Goal: Task Accomplishment & Management: Use online tool/utility

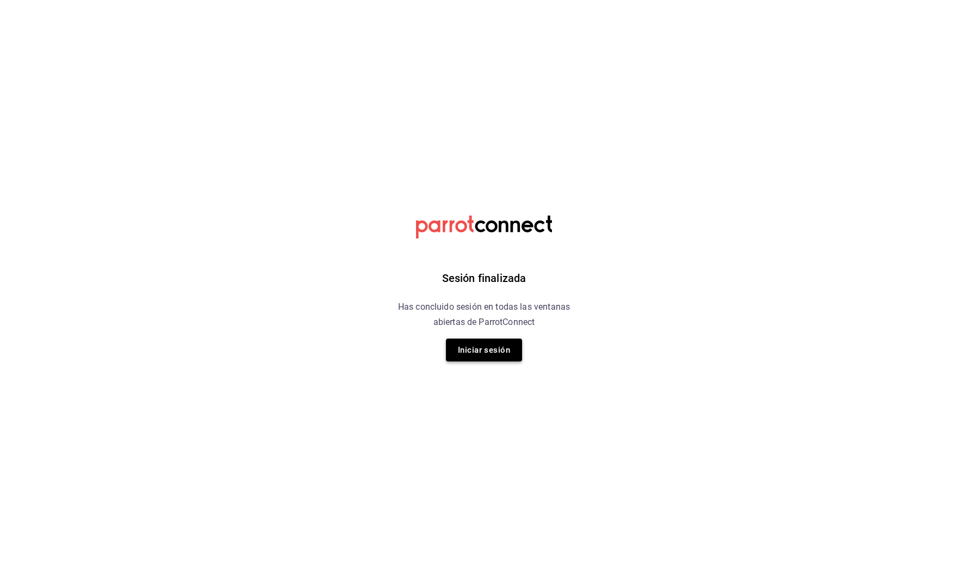
click at [503, 348] on button "Iniciar sesión" at bounding box center [484, 349] width 76 height 23
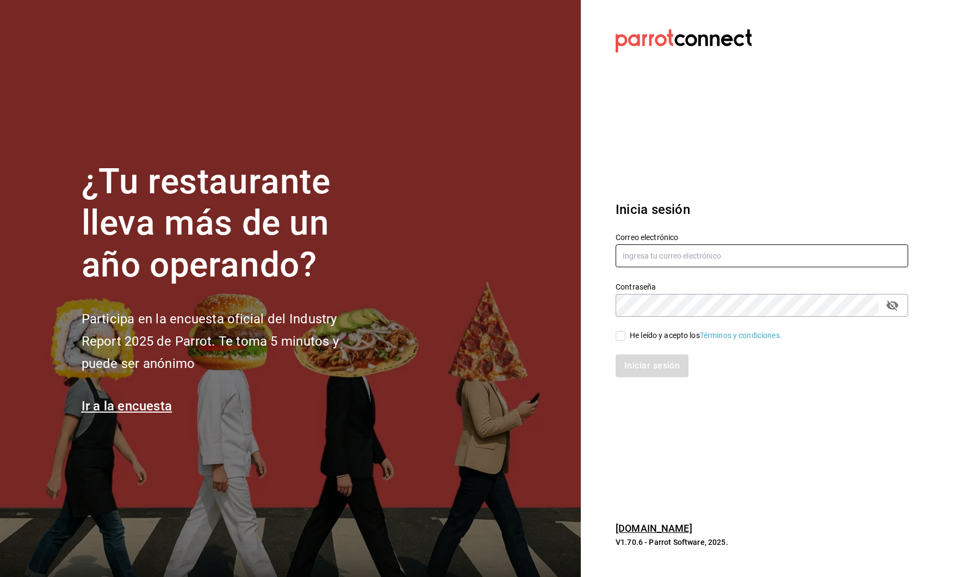
click at [642, 257] on input "text" at bounding box center [762, 255] width 293 height 23
type input "[PERSON_NAME][EMAIL_ADDRESS][DOMAIN_NAME]"
click at [627, 337] on span "He leído y acepto los Términos y condiciones." at bounding box center [704, 335] width 157 height 11
click at [626, 337] on input "He leído y acepto los Términos y condiciones." at bounding box center [621, 336] width 10 height 10
checkbox input "true"
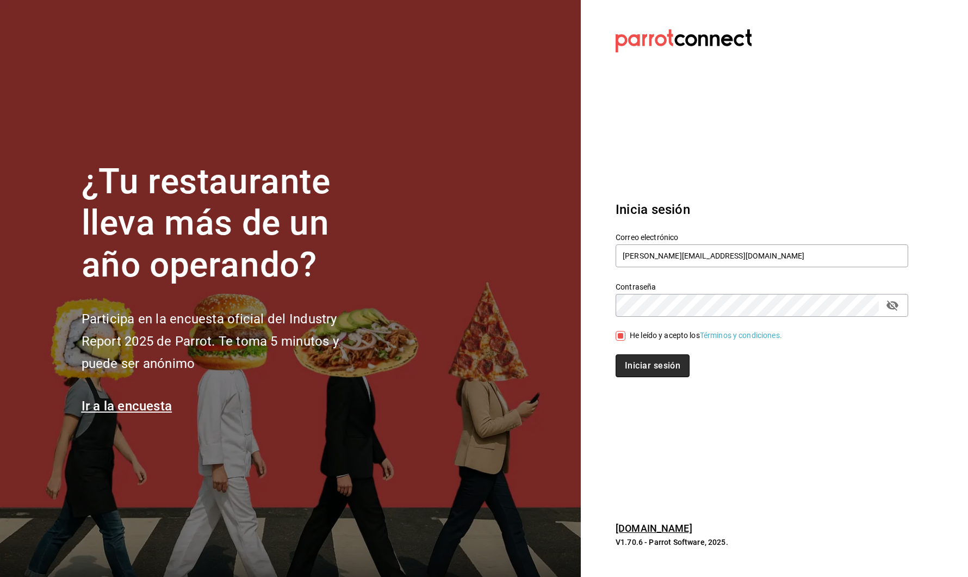
click at [628, 358] on button "Iniciar sesión" at bounding box center [653, 365] width 74 height 23
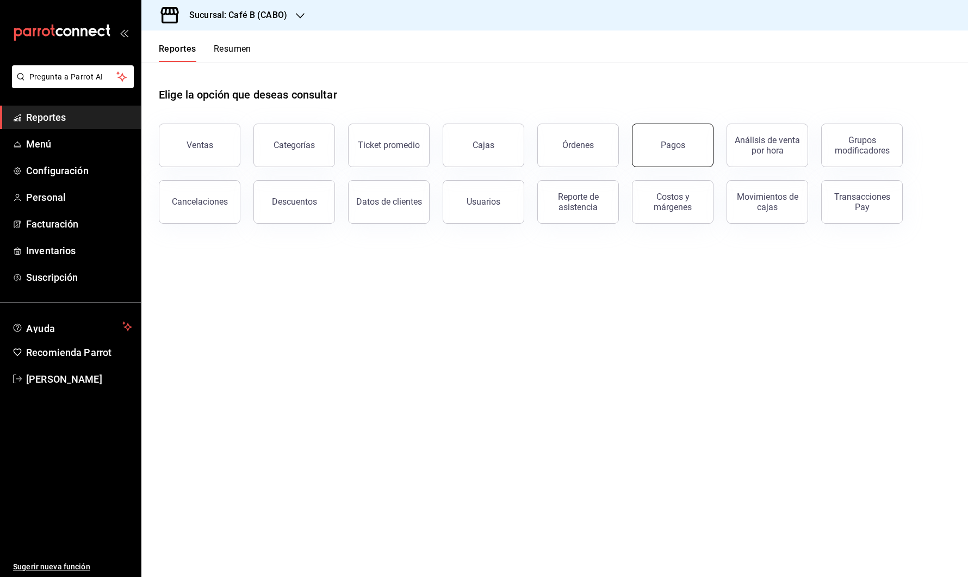
click at [671, 158] on button "Pagos" at bounding box center [673, 145] width 82 height 44
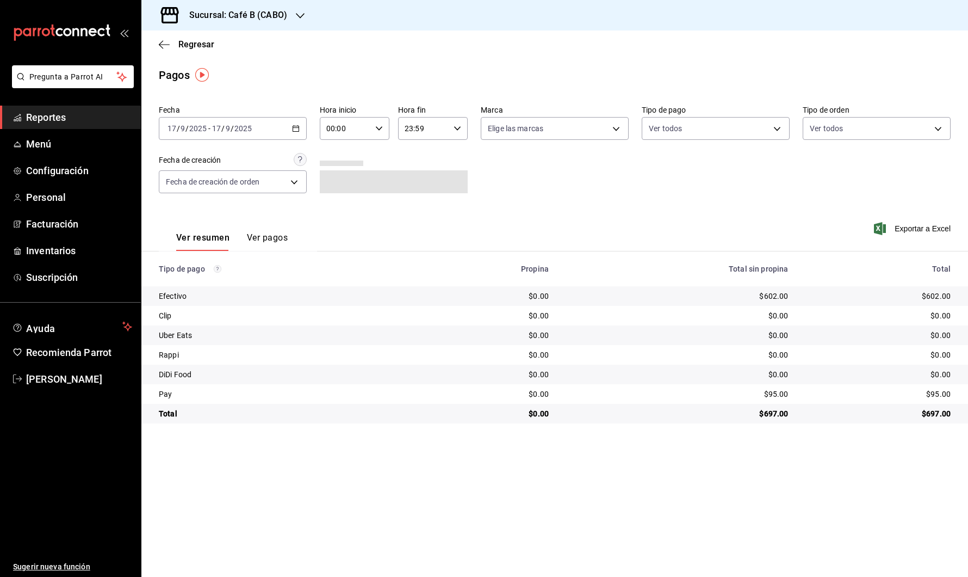
click at [285, 120] on div "2025-09-17 17 / 9 / 2025 - 2025-09-17 17 / 9 / 2025" at bounding box center [233, 128] width 148 height 23
click at [224, 279] on span "Rango de fechas" at bounding box center [210, 283] width 84 height 11
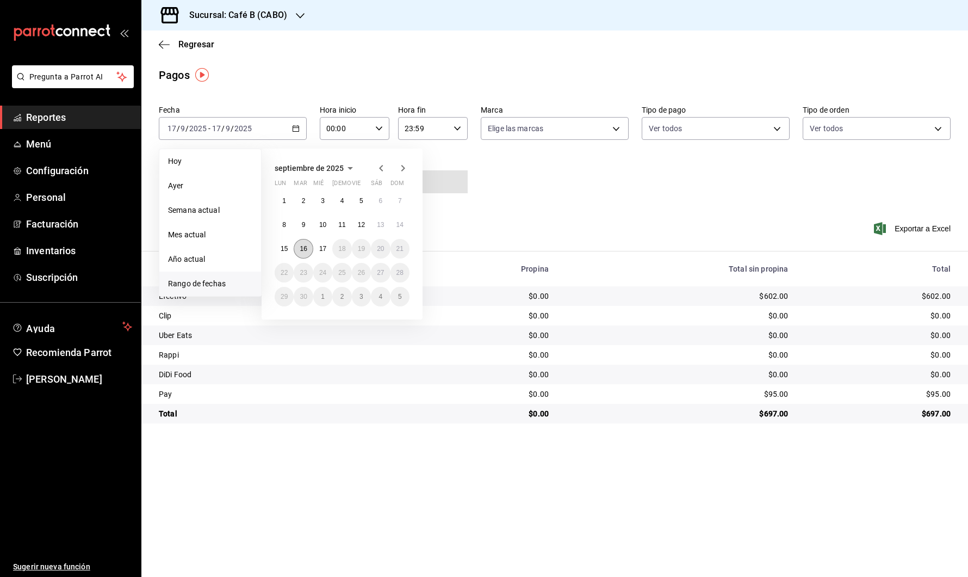
click at [304, 251] on abbr "16" at bounding box center [303, 249] width 7 height 8
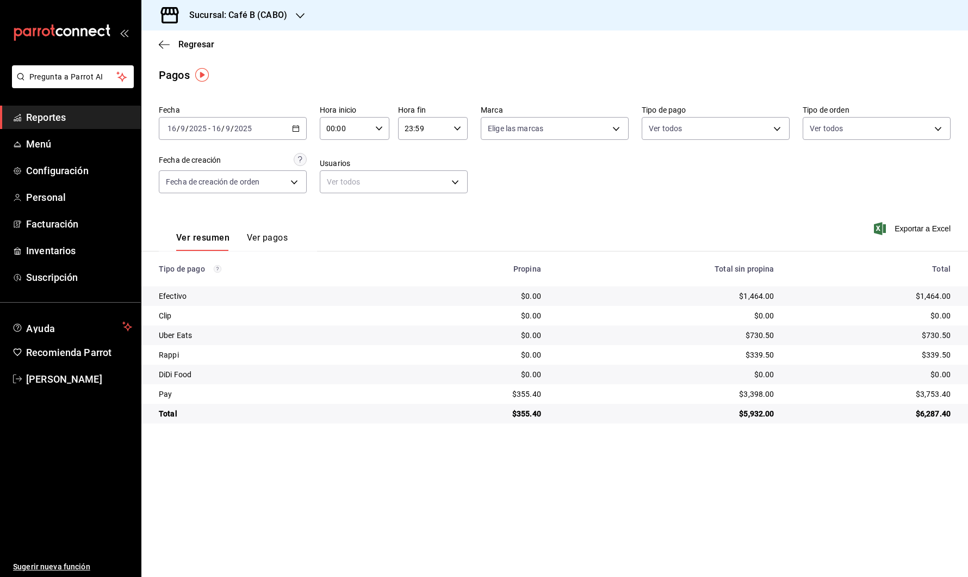
click at [277, 13] on h3 "Sucursal: Café B (CABO)" at bounding box center [234, 15] width 107 height 13
click at [234, 72] on div "Café B (CDMX)" at bounding box center [223, 71] width 146 height 11
click at [281, 134] on div "2025-09-16 16 / 9 / 2025 - 2025-09-16 16 / 9 / 2025" at bounding box center [233, 128] width 148 height 23
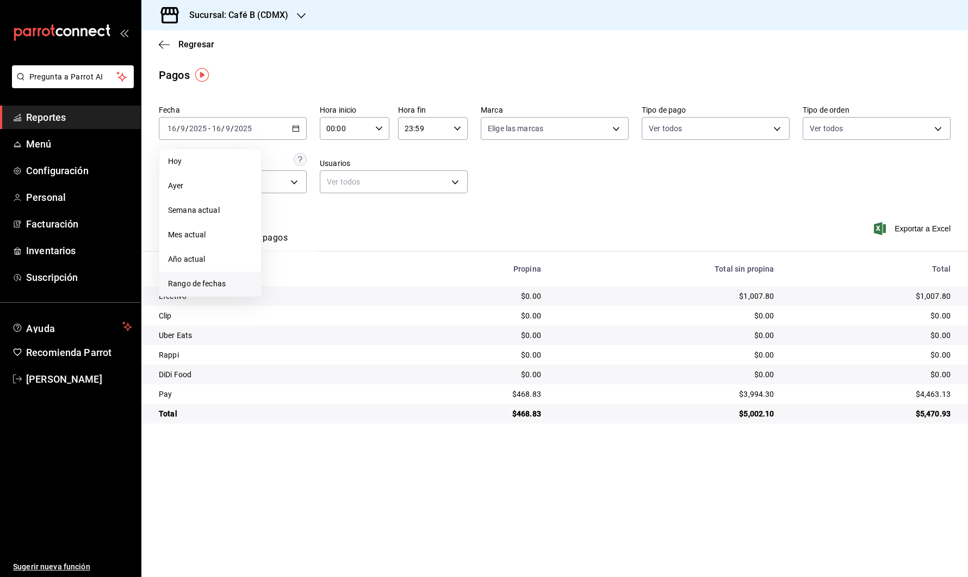
click at [200, 285] on span "Rango de fechas" at bounding box center [210, 283] width 84 height 11
click at [286, 250] on abbr "15" at bounding box center [284, 249] width 7 height 8
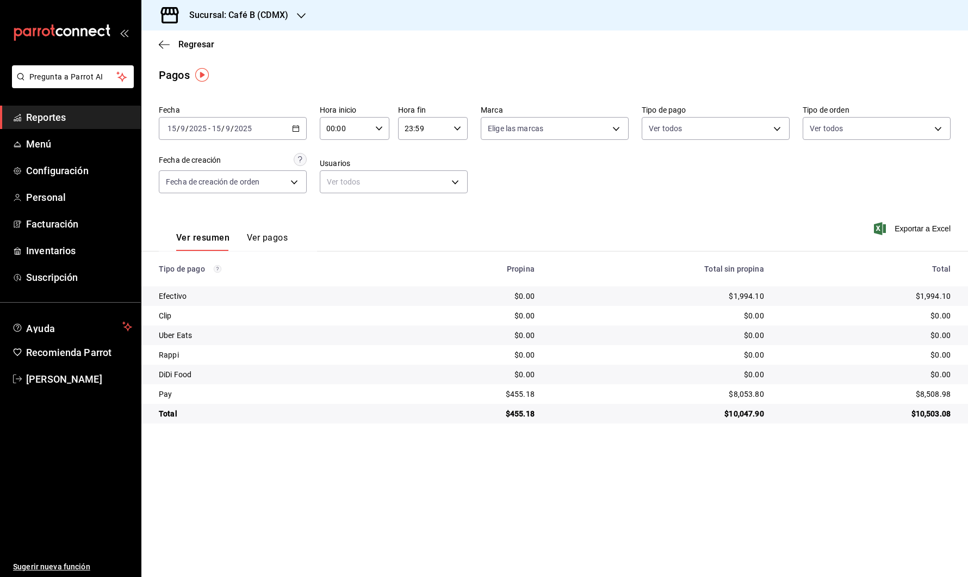
click at [255, 128] on div "2025-09-15 15 / 9 / 2025 - 2025-09-15 15 / 9 / 2025" at bounding box center [233, 128] width 148 height 23
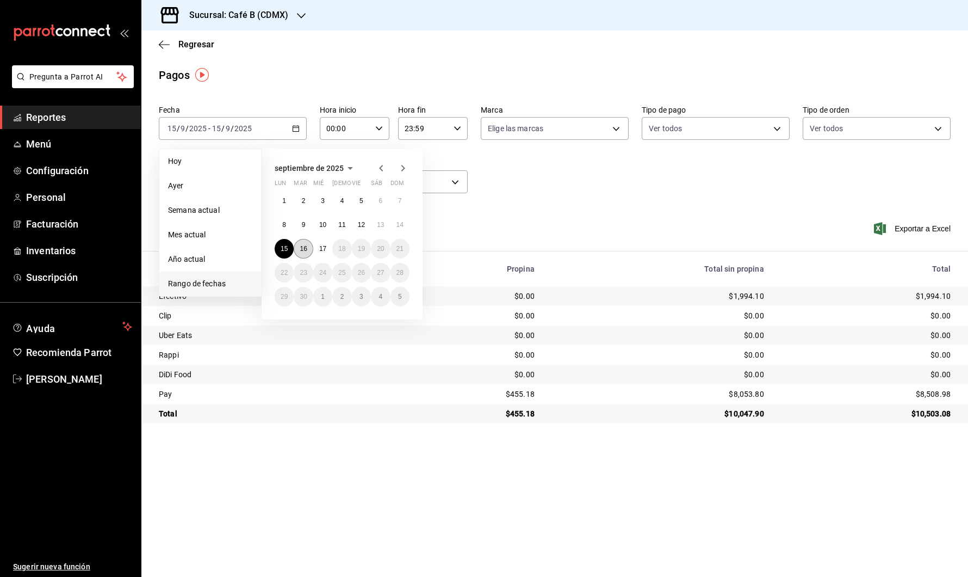
click at [301, 244] on button "16" at bounding box center [303, 249] width 19 height 20
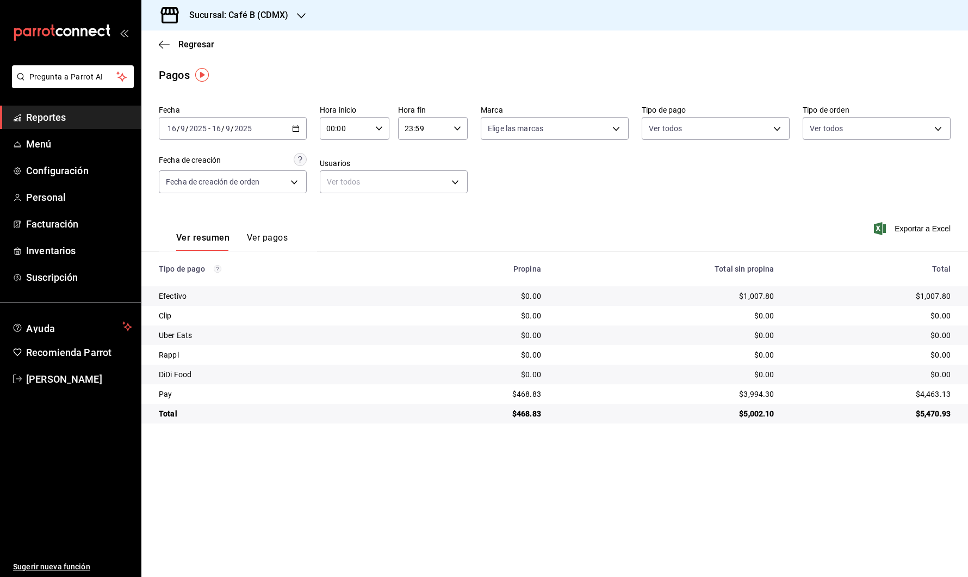
click at [275, 131] on div "2025-09-16 16 / 9 / 2025 - 2025-09-16 16 / 9 / 2025" at bounding box center [233, 128] width 148 height 23
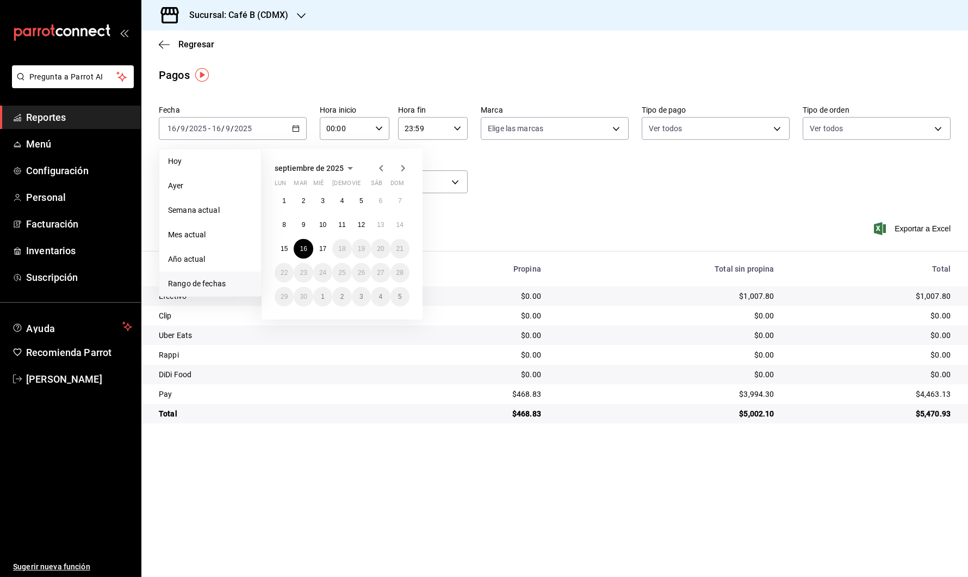
click at [258, 18] on h3 "Sucursal: Café B (CDMX)" at bounding box center [235, 15] width 108 height 13
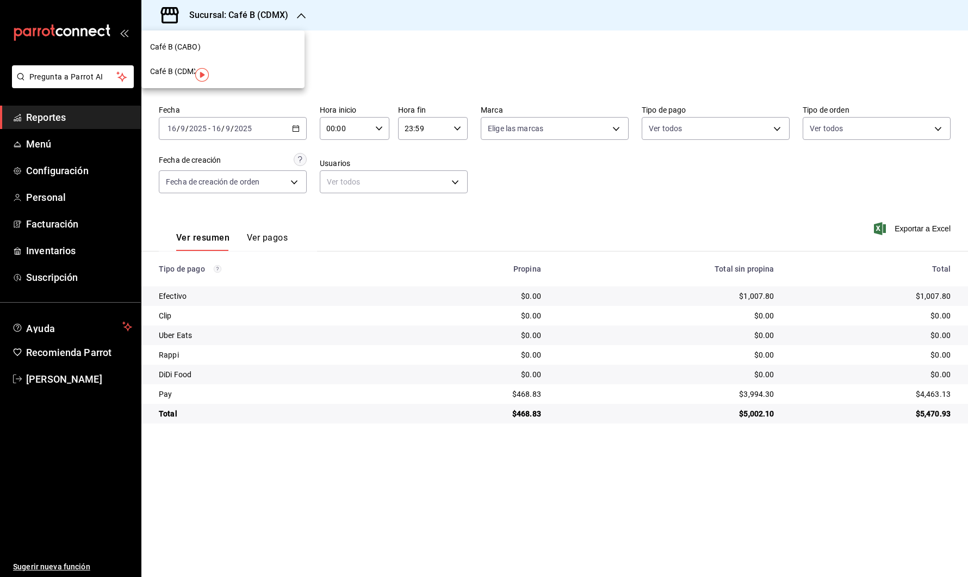
click at [229, 53] on div "Café B (CABO)" at bounding box center [222, 47] width 163 height 24
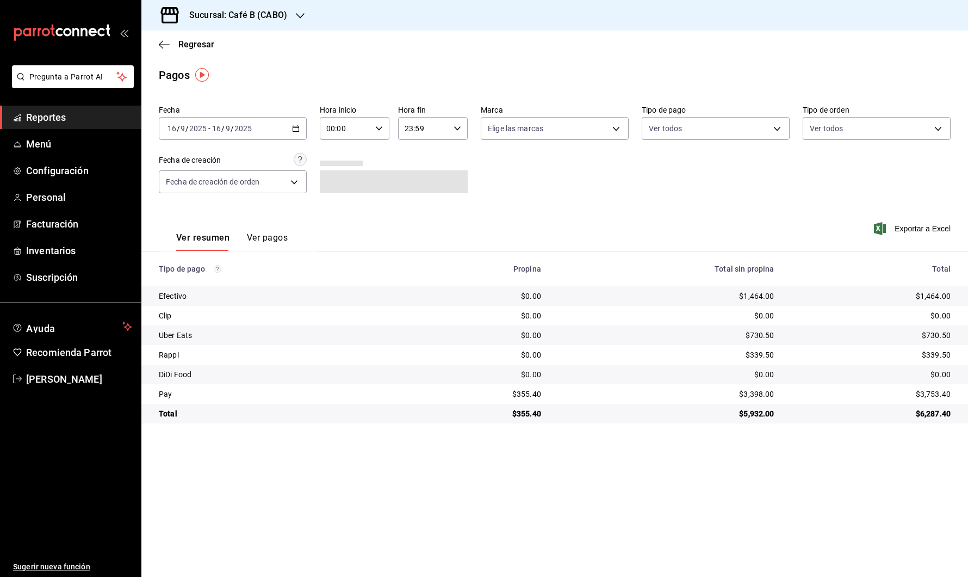
click at [248, 127] on input "2025" at bounding box center [243, 128] width 18 height 9
click at [208, 276] on li "Rango de fechas" at bounding box center [210, 283] width 102 height 24
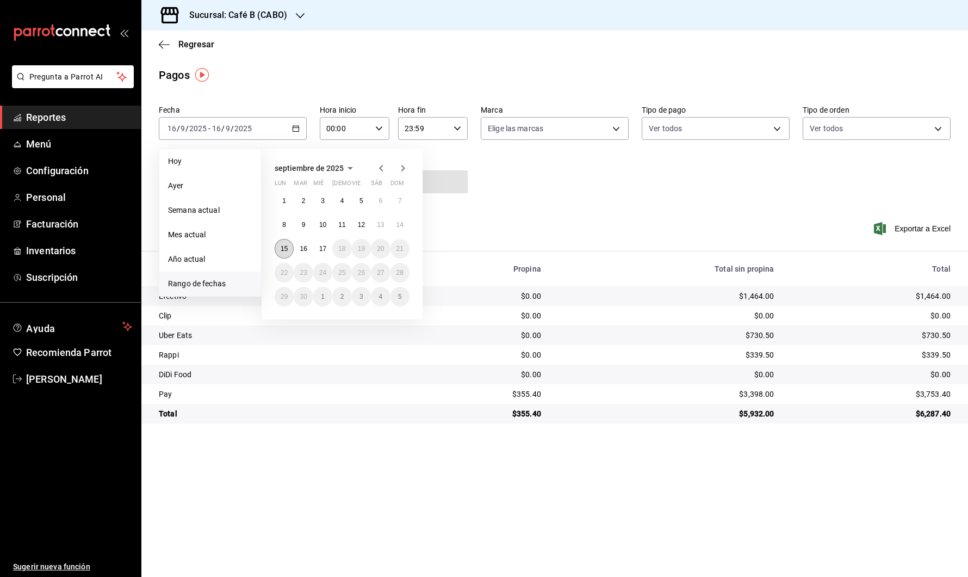
click at [284, 253] on button "15" at bounding box center [284, 249] width 19 height 20
click at [281, 250] on abbr "15" at bounding box center [284, 249] width 7 height 8
click at [281, 250] on button "Ver pagos" at bounding box center [267, 241] width 41 height 18
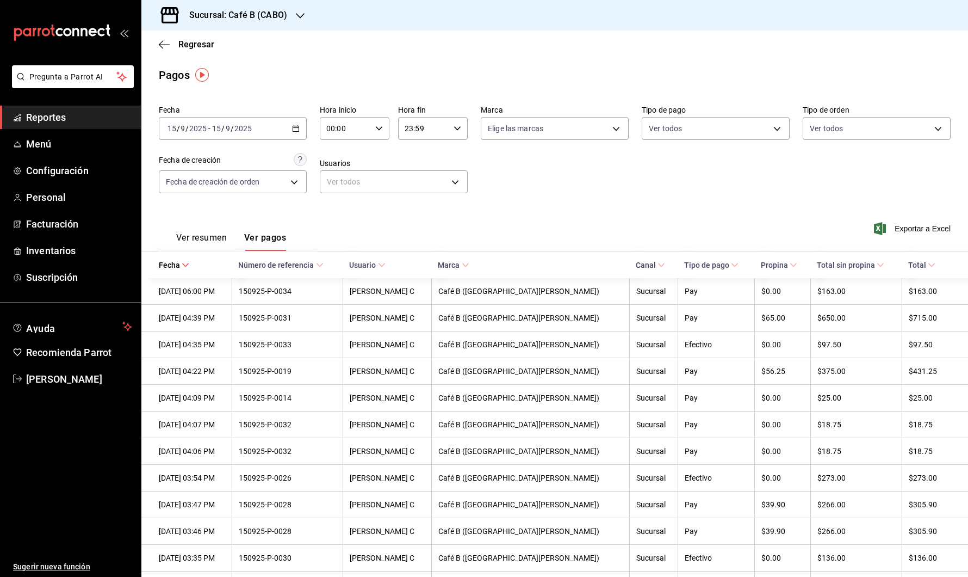
click at [184, 246] on button "Ver resumen" at bounding box center [201, 241] width 51 height 18
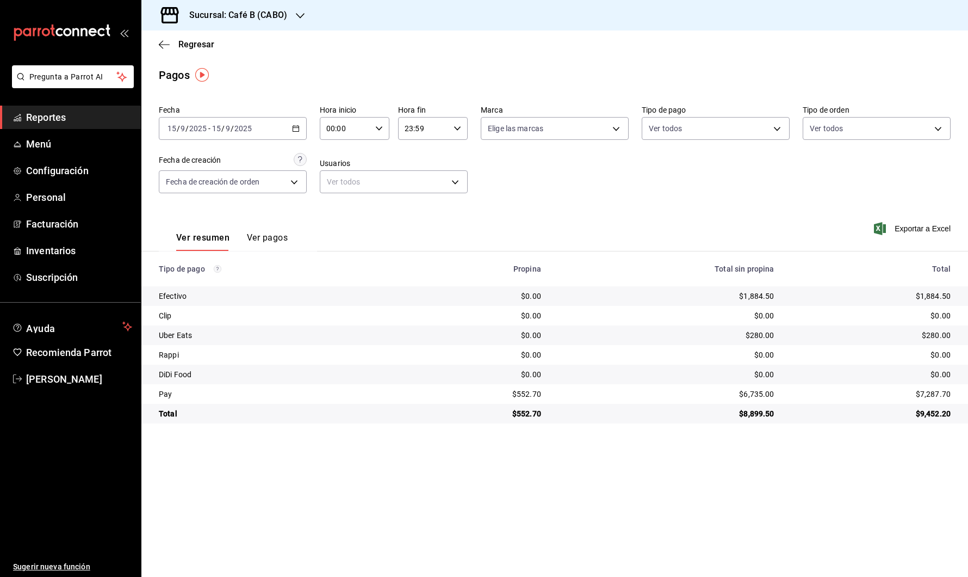
click at [256, 122] on div "2025-09-15 15 / 9 / 2025 - 2025-09-15 15 / 9 / 2025" at bounding box center [233, 128] width 148 height 23
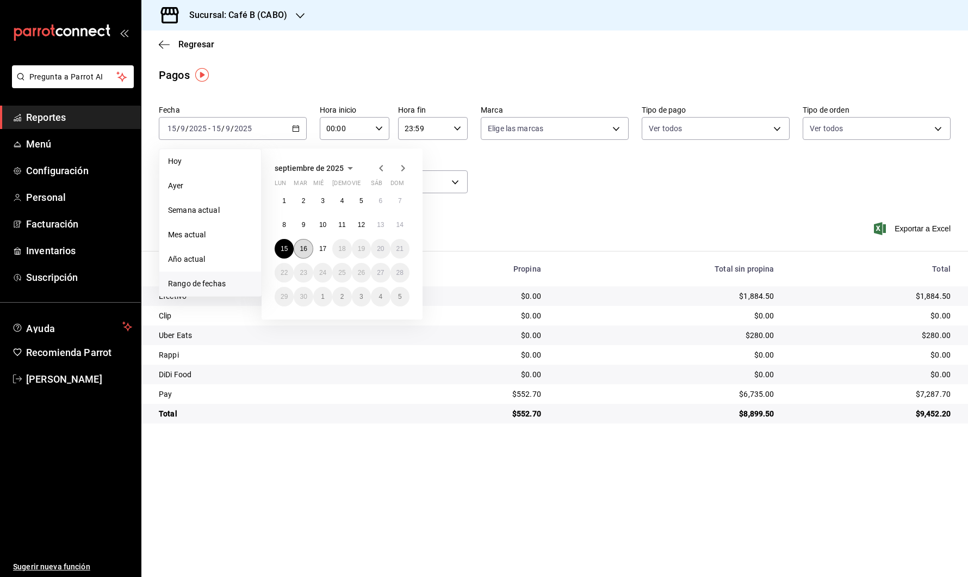
click at [305, 251] on abbr "16" at bounding box center [303, 249] width 7 height 8
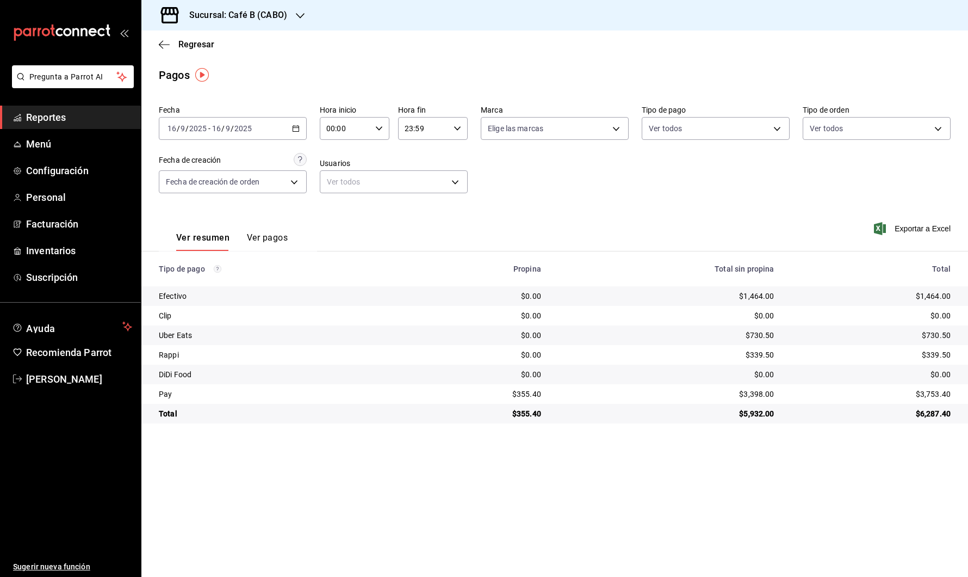
click at [290, 132] on div "2025-09-16 16 / 9 / 2025 - 2025-09-16 16 / 9 / 2025" at bounding box center [233, 128] width 148 height 23
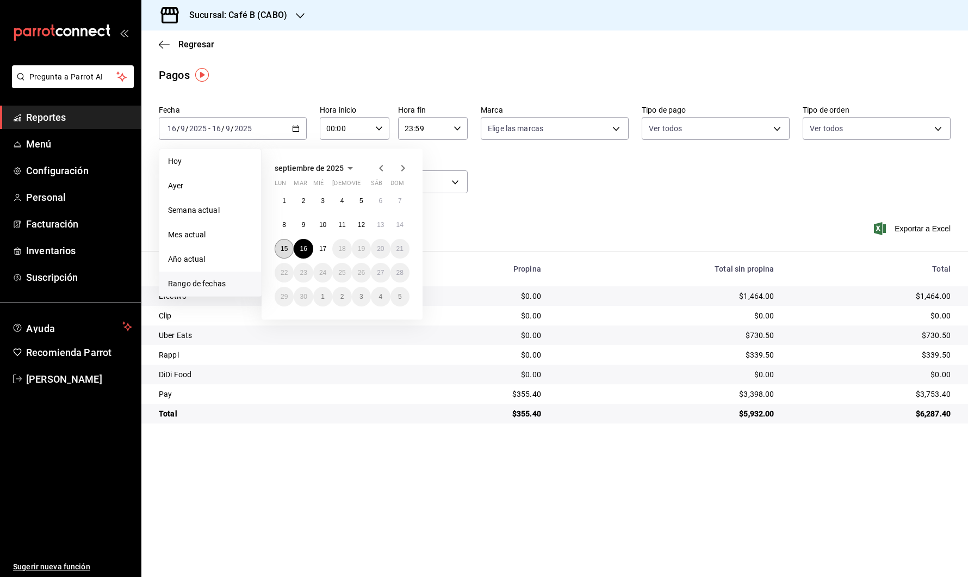
click at [285, 249] on abbr "15" at bounding box center [284, 249] width 7 height 8
click at [282, 249] on abbr "15" at bounding box center [284, 249] width 7 height 8
click at [282, 249] on button "Ver pagos" at bounding box center [267, 241] width 41 height 18
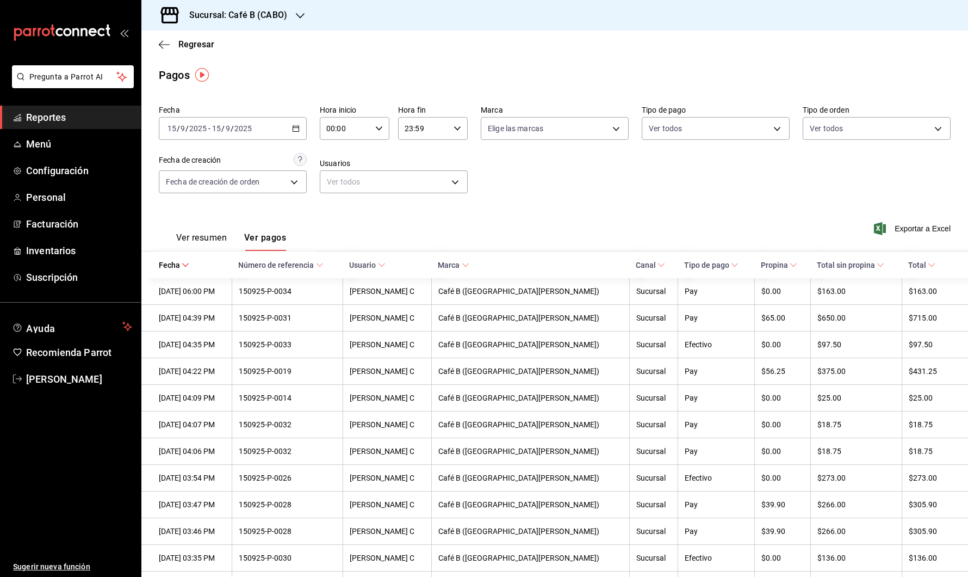
click at [222, 234] on button "Ver resumen" at bounding box center [201, 241] width 51 height 18
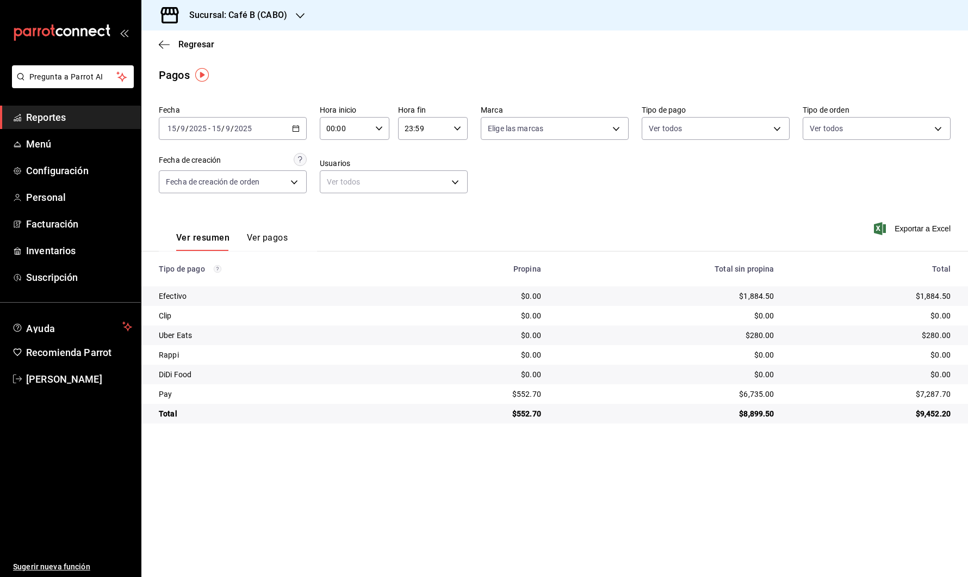
click at [71, 112] on span "Reportes" at bounding box center [79, 117] width 106 height 15
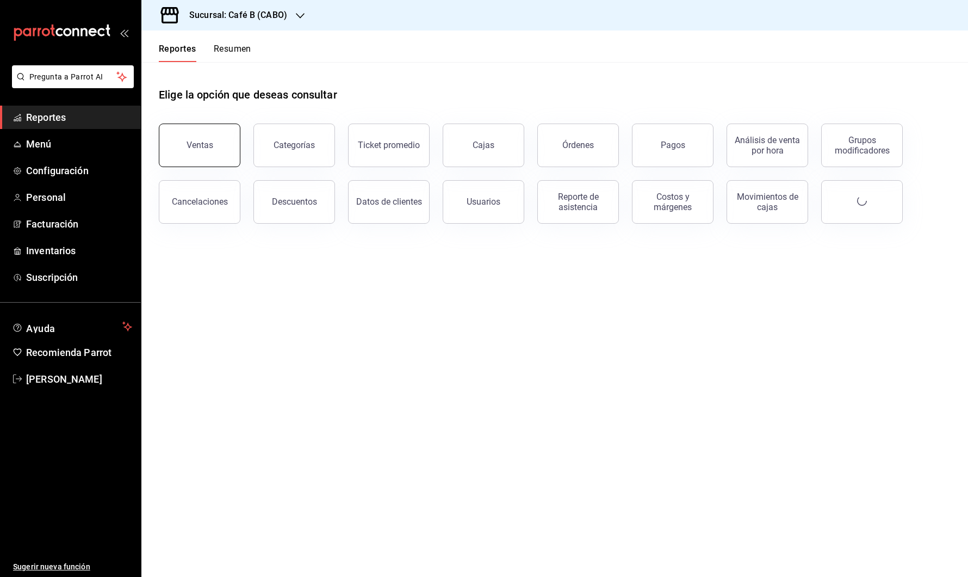
click at [214, 144] on button "Ventas" at bounding box center [200, 145] width 82 height 44
